Goal: Information Seeking & Learning: Learn about a topic

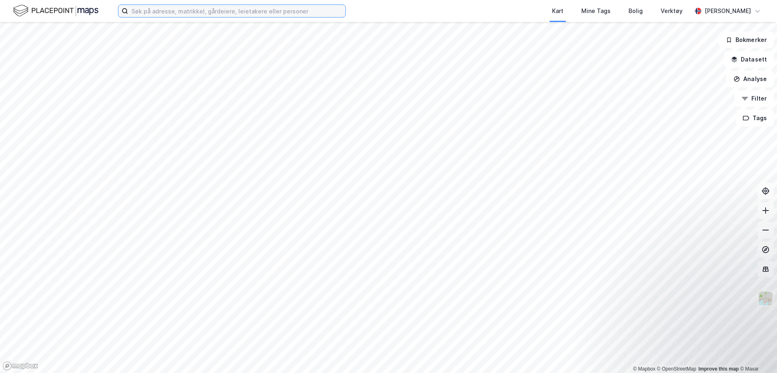
click at [159, 10] on input at bounding box center [236, 11] width 217 height 12
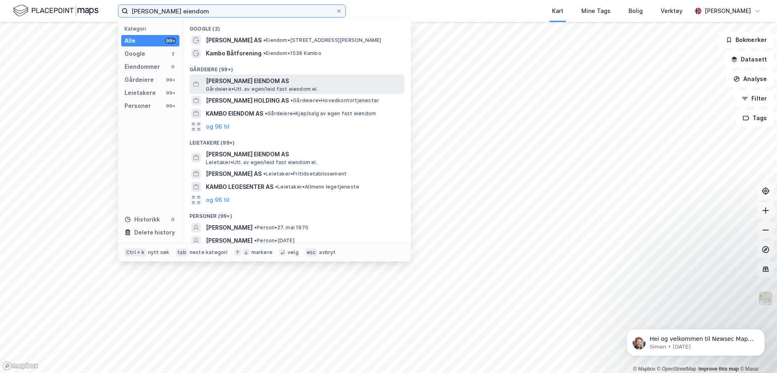
type input "[PERSON_NAME] eiendom"
click at [236, 81] on span "[PERSON_NAME] EIENDOM AS" at bounding box center [303, 81] width 195 height 10
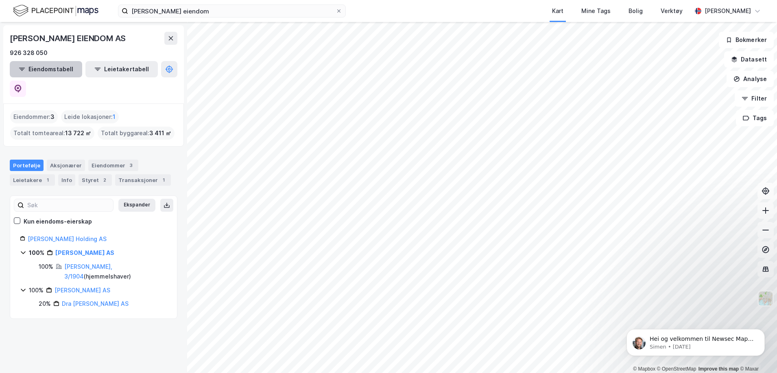
click at [51, 71] on button "Eiendomstabell" at bounding box center [46, 69] width 72 height 16
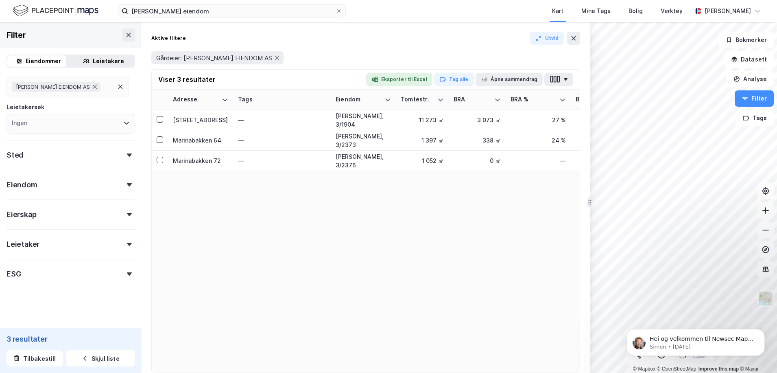
scroll to position [83, 0]
click at [202, 124] on div "[STREET_ADDRESS]" at bounding box center [200, 120] width 55 height 9
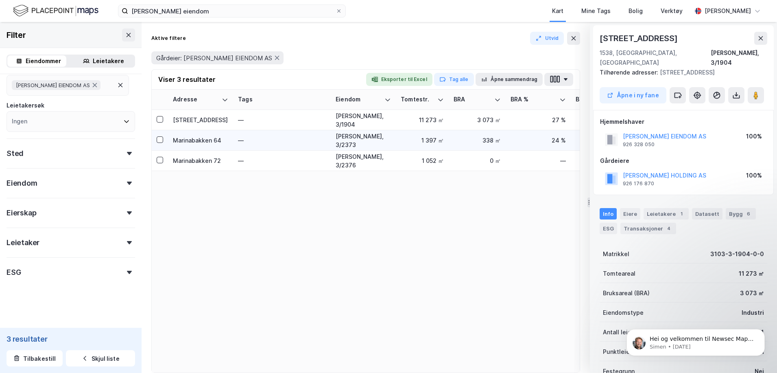
click at [202, 138] on div "Marinabakken 64" at bounding box center [200, 140] width 55 height 9
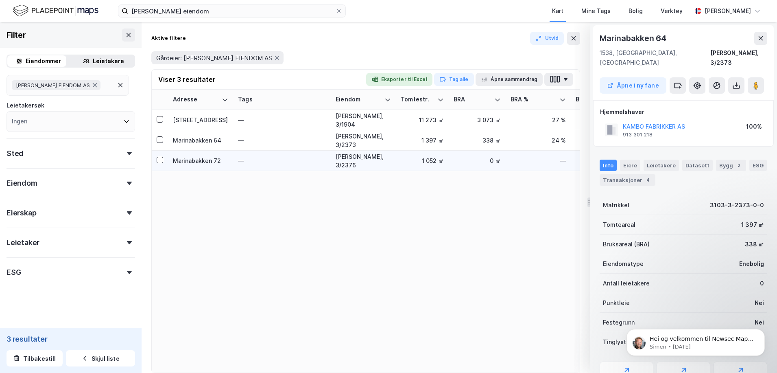
click at [205, 152] on td "Marinabakken 72" at bounding box center [200, 161] width 65 height 20
